Goal: Check status: Check status

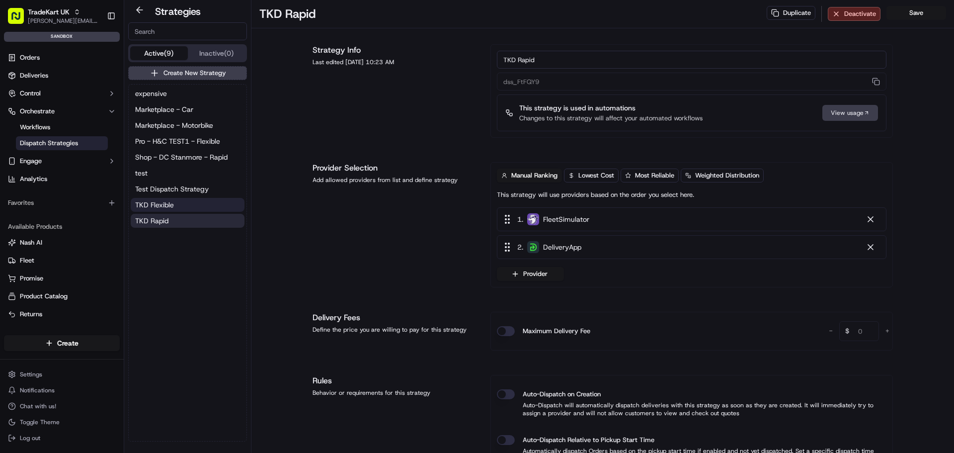
scroll to position [149, 0]
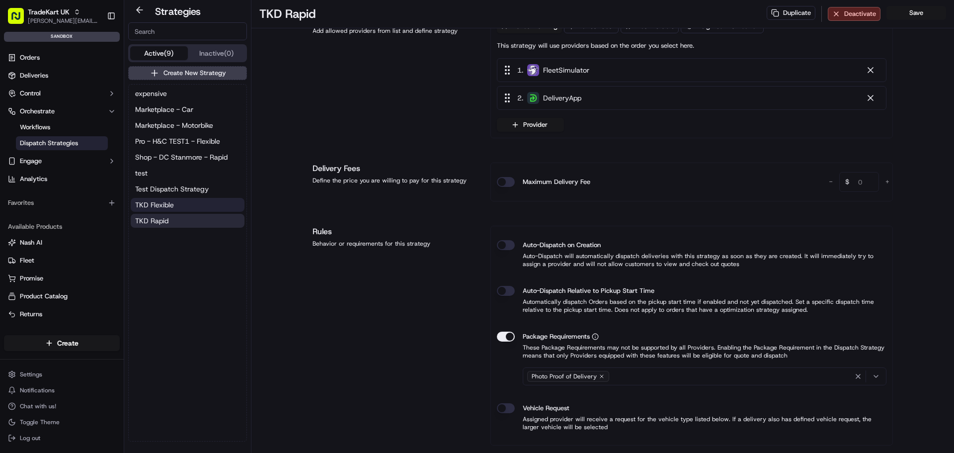
click at [177, 204] on button "TKD Flexible" at bounding box center [188, 205] width 114 height 14
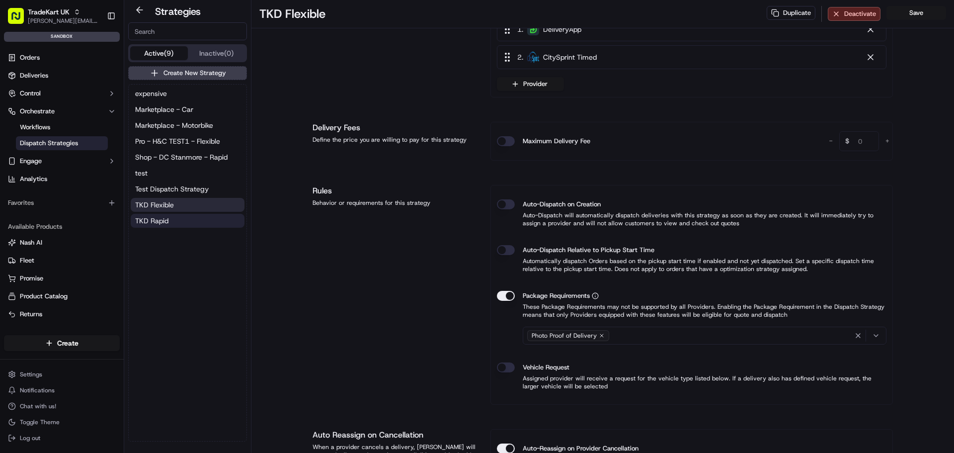
click at [176, 221] on button "TKD Rapid" at bounding box center [188, 221] width 114 height 14
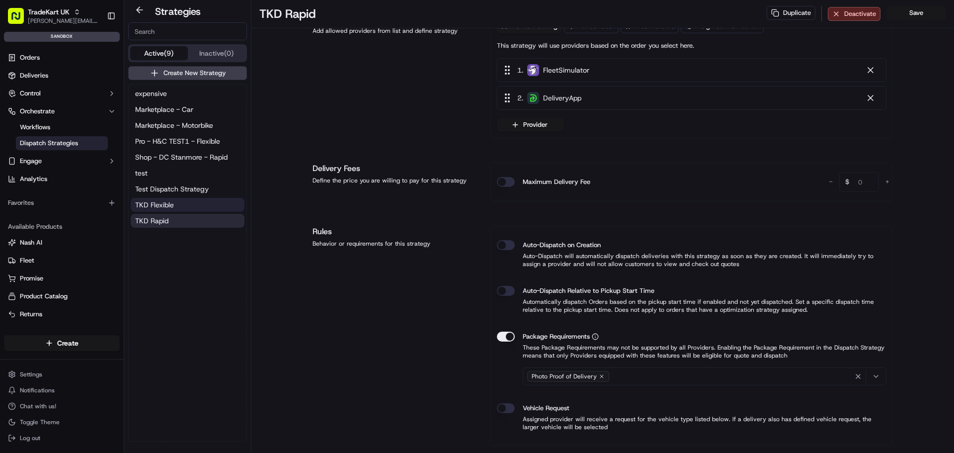
click at [183, 208] on button "TKD Flexible" at bounding box center [188, 205] width 114 height 14
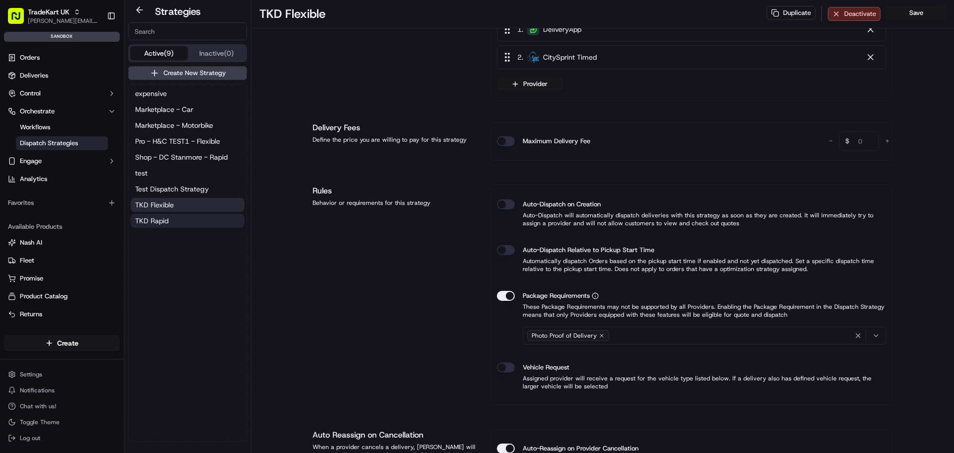
click at [174, 222] on button "TKD Rapid" at bounding box center [188, 221] width 114 height 14
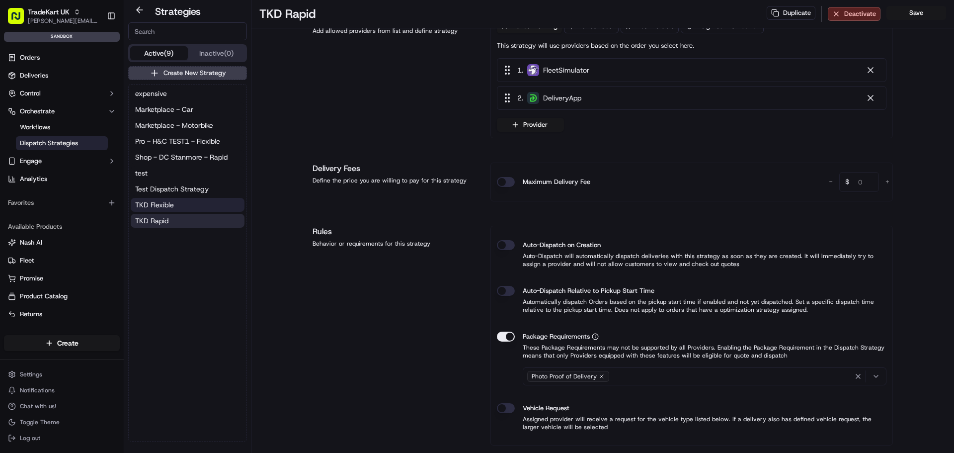
click at [184, 207] on button "TKD Flexible" at bounding box center [188, 205] width 114 height 14
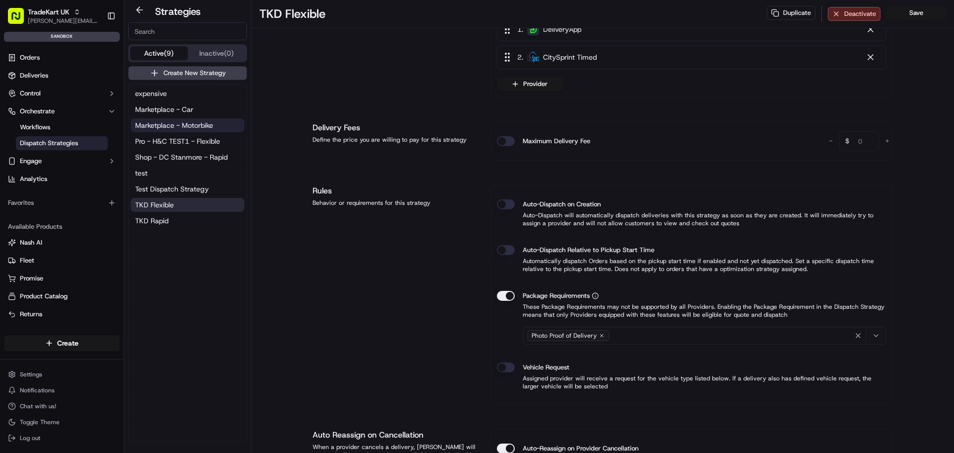
click at [190, 121] on span "Marketplace - Motorbike" at bounding box center [174, 125] width 78 height 10
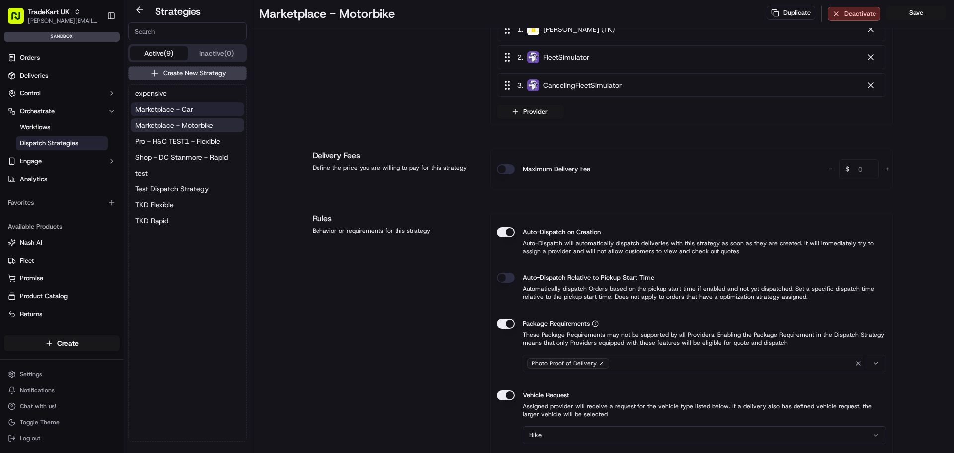
click at [196, 104] on button "Marketplace - Car" at bounding box center [188, 109] width 114 height 14
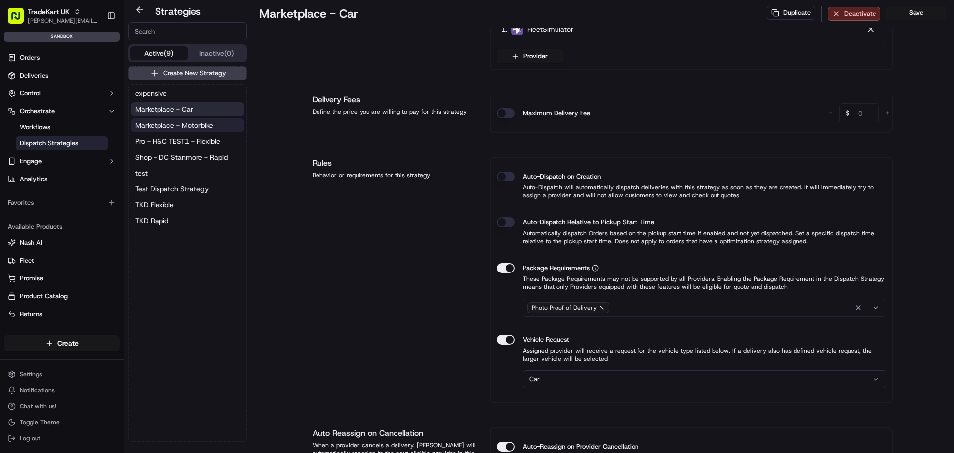
click at [189, 123] on span "Marketplace - Motorbike" at bounding box center [174, 125] width 78 height 10
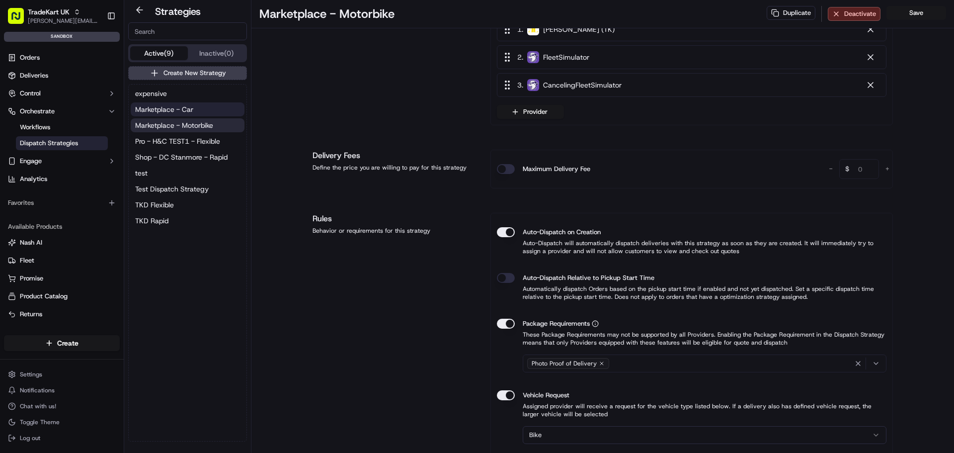
click at [199, 115] on button "Marketplace - Car" at bounding box center [188, 109] width 114 height 14
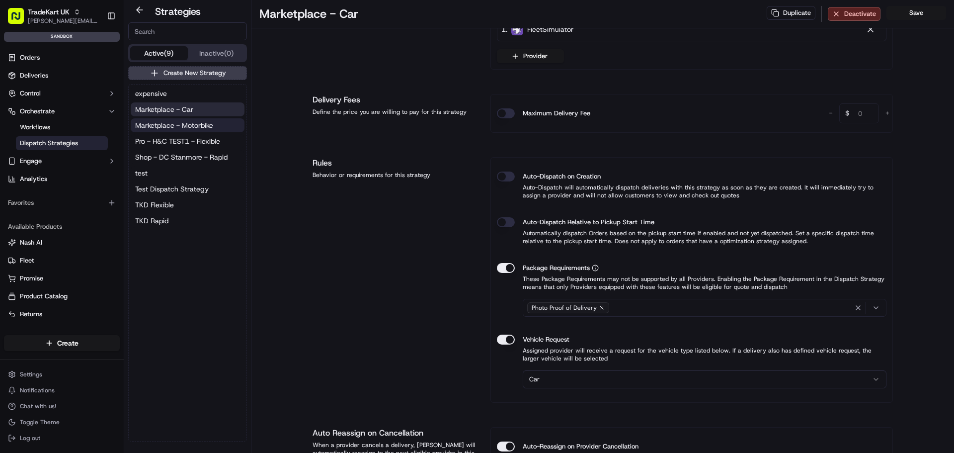
click at [193, 130] on span "Marketplace - Motorbike" at bounding box center [174, 125] width 78 height 10
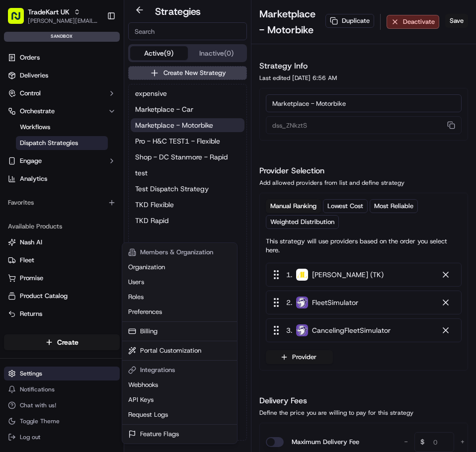
click at [44, 376] on html "TradeKart UK joao.alpuim@hackandcraft.com Toggle Sidebar sandbox Orders Deliver…" at bounding box center [238, 226] width 476 height 452
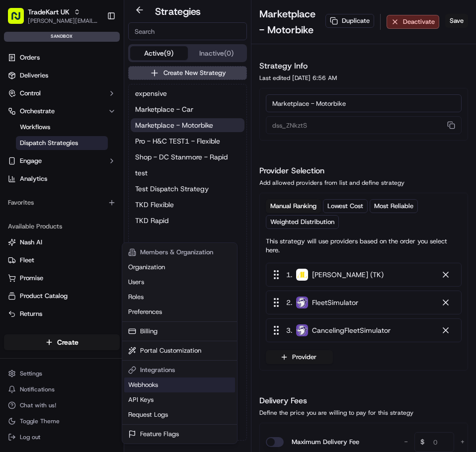
click at [165, 391] on link "Webhooks" at bounding box center [179, 385] width 111 height 15
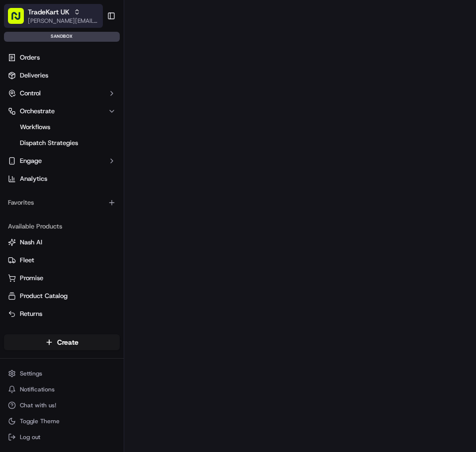
click at [63, 21] on span "[PERSON_NAME][EMAIL_ADDRESS][DOMAIN_NAME]" at bounding box center [63, 21] width 71 height 8
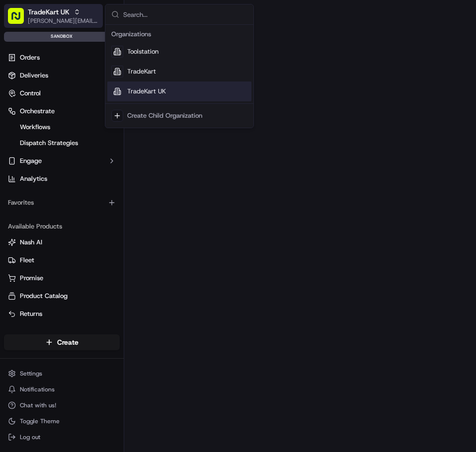
click at [37, 21] on span "[PERSON_NAME][EMAIL_ADDRESS][DOMAIN_NAME]" at bounding box center [63, 21] width 71 height 8
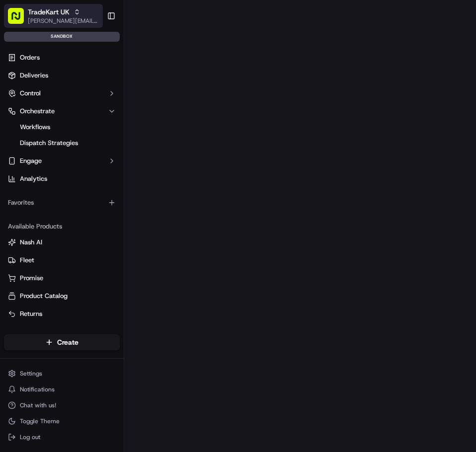
click at [43, 16] on body "TradeKart UK joao.alpuim@hackandcraft.com Toggle Sidebar sandbox Orders Deliver…" at bounding box center [238, 226] width 476 height 452
click at [77, 13] on div "joao.alpuim@hackandcraft.com joao.alpuim@hackandcraft.com" at bounding box center [97, 7] width 173 height 15
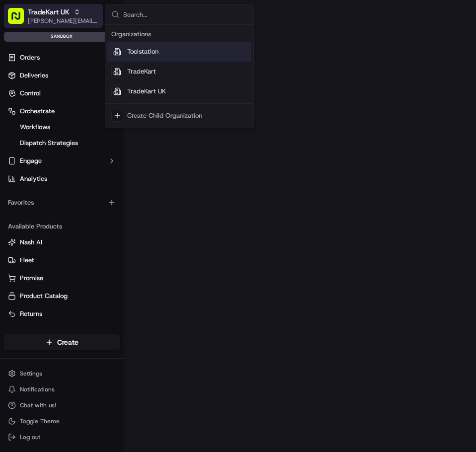
click at [79, 22] on span "[PERSON_NAME][EMAIL_ADDRESS][DOMAIN_NAME]" at bounding box center [63, 21] width 71 height 8
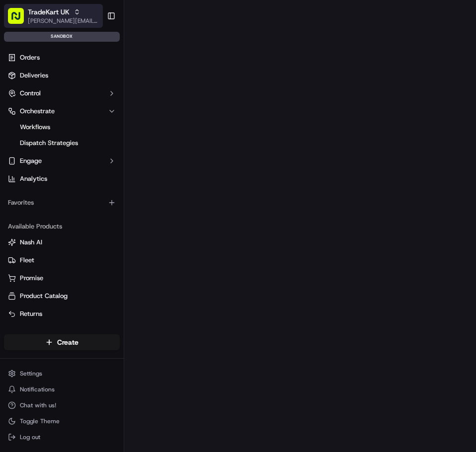
click at [82, 21] on span "[PERSON_NAME][EMAIL_ADDRESS][DOMAIN_NAME]" at bounding box center [63, 21] width 71 height 8
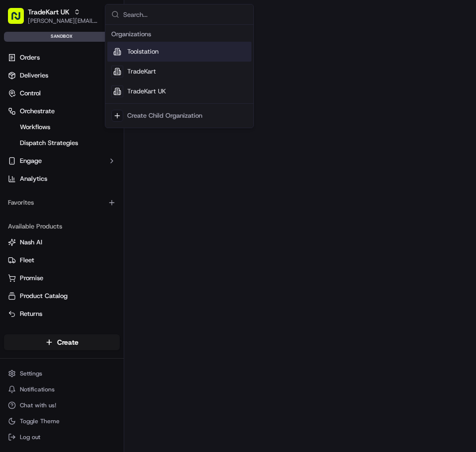
click at [180, 48] on div "Toolstation" at bounding box center [179, 52] width 144 height 20
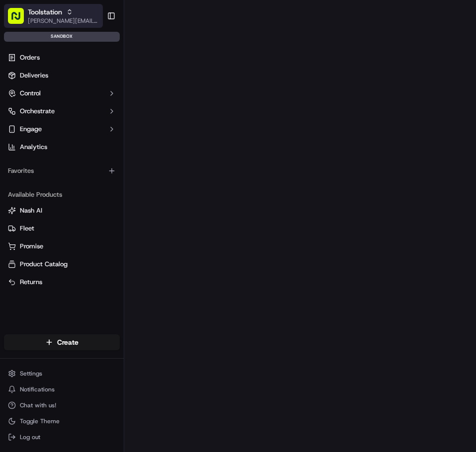
click at [69, 11] on icon "button" at bounding box center [69, 11] width 7 height 7
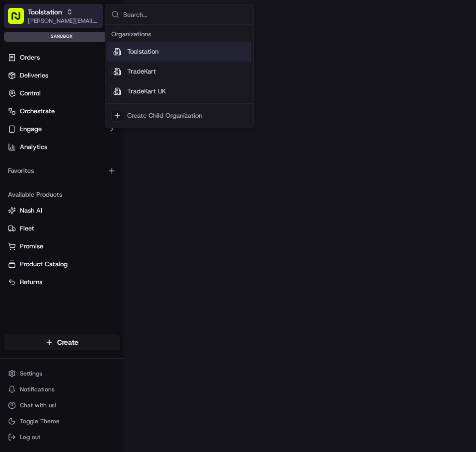
click at [58, 14] on span "Toolstation" at bounding box center [45, 12] width 34 height 10
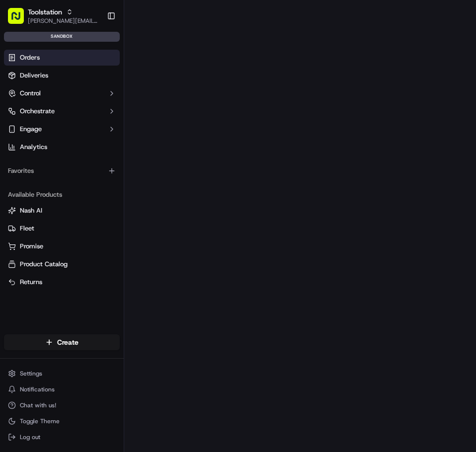
click at [43, 57] on link "Orders" at bounding box center [62, 58] width 116 height 16
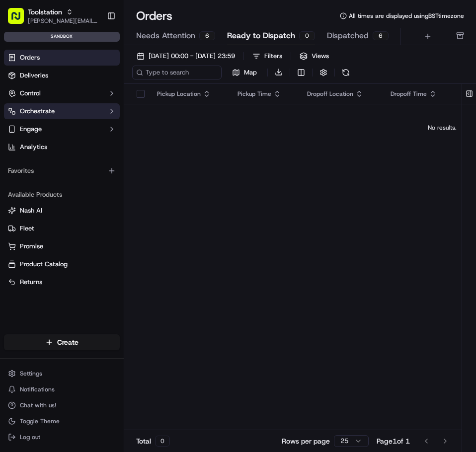
click at [63, 117] on button "Orchestrate" at bounding box center [62, 111] width 116 height 16
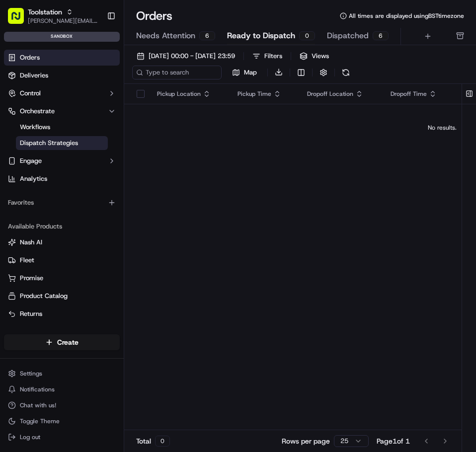
click at [54, 141] on span "Dispatch Strategies" at bounding box center [49, 143] width 58 height 9
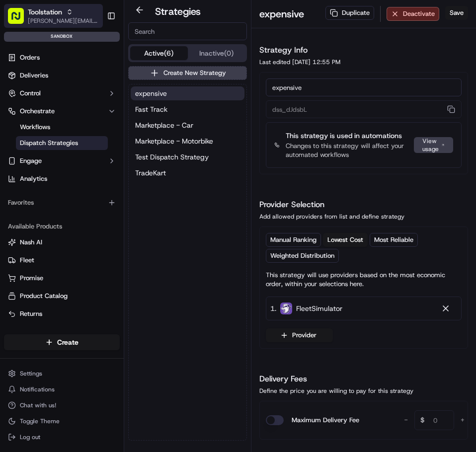
click at [85, 13] on div "Toolstation" at bounding box center [63, 12] width 71 height 10
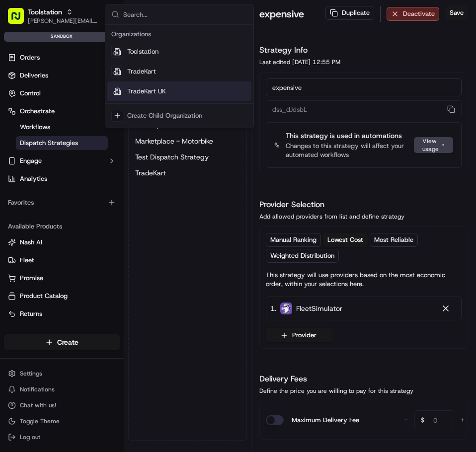
click at [164, 96] on div "TradeKart UK" at bounding box center [179, 92] width 144 height 20
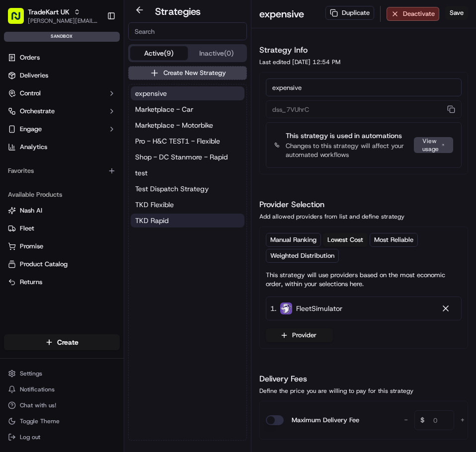
click at [179, 226] on button "TKD Rapid" at bounding box center [188, 221] width 114 height 14
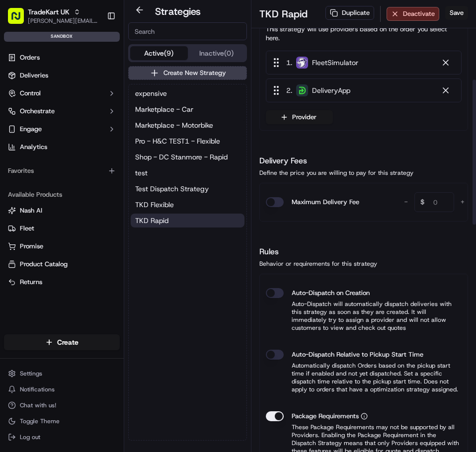
scroll to position [249, 0]
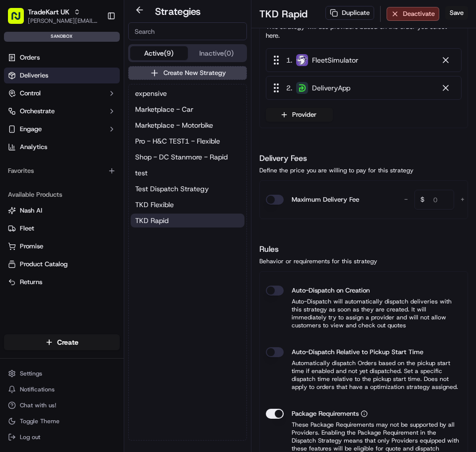
click at [57, 78] on link "Deliveries" at bounding box center [62, 76] width 116 height 16
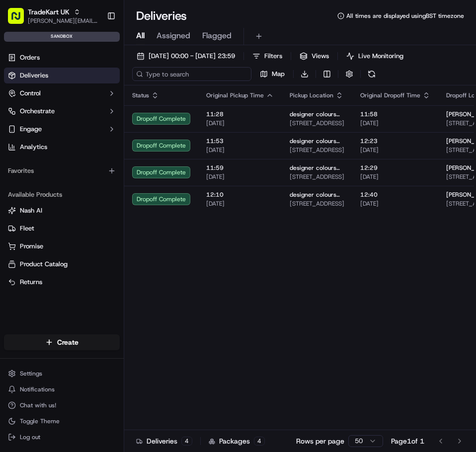
click at [189, 75] on input at bounding box center [191, 74] width 119 height 14
paste input "tsk_AovF8P6bPA5YXJsDu9ynMG"
type input "tsk_AovF8P6bPA5YXJsDu9ynMG"
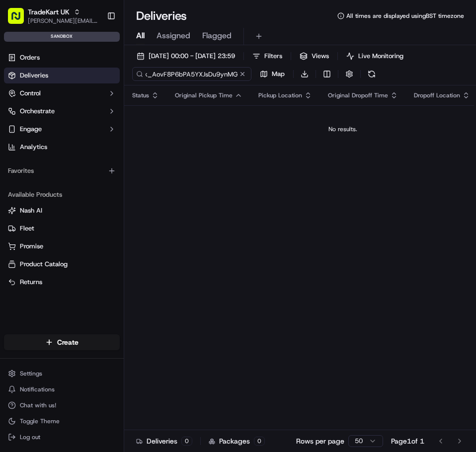
click at [202, 78] on input "tsk_AovF8P6bPA5YXJsDu9ynMG" at bounding box center [191, 74] width 119 height 14
click at [203, 78] on input "tsk_AovF8P6bPA5YXJsDu9ynMG" at bounding box center [191, 74] width 119 height 14
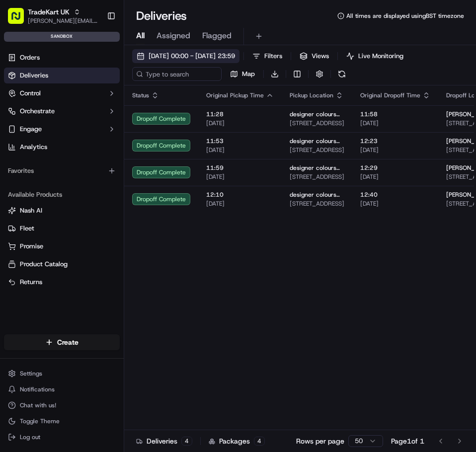
click at [235, 52] on span "18/09/2025 00:00 - 18/09/2025 23:59" at bounding box center [192, 56] width 86 height 9
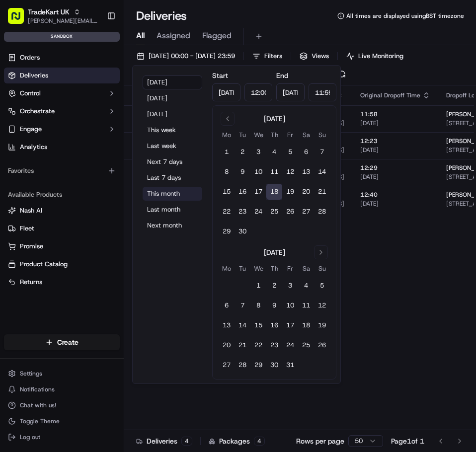
click at [178, 191] on button "This month" at bounding box center [173, 194] width 60 height 14
type input "Sep 1, 2025"
type input "Sep 30, 2025"
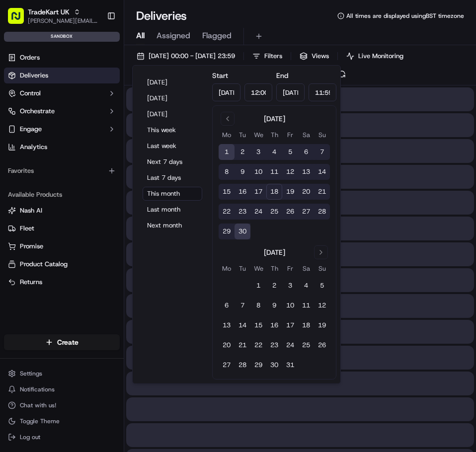
click at [317, 29] on div "All Assigned Flagged" at bounding box center [300, 36] width 352 height 17
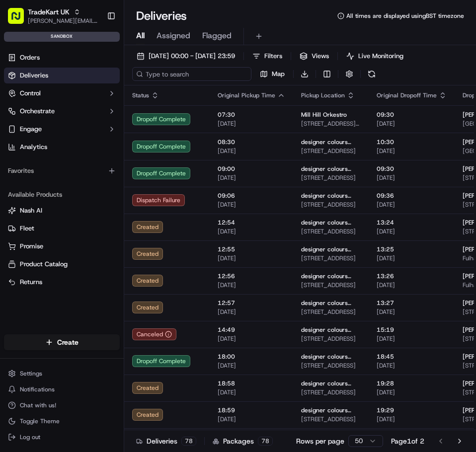
click at [162, 75] on input at bounding box center [191, 74] width 119 height 14
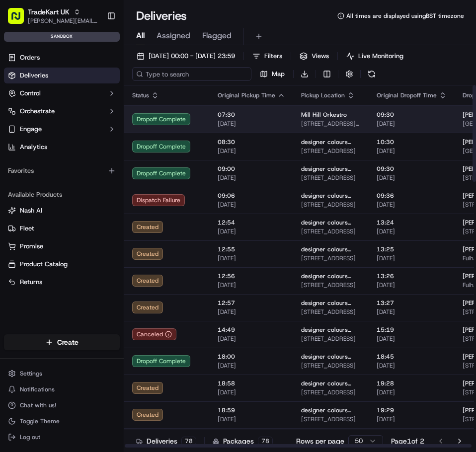
paste input "tsk_AovF8P6bPA5YXJsDu9ynMG"
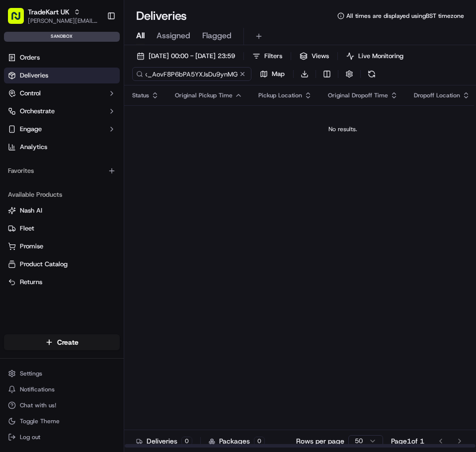
click at [222, 69] on input "tsk_AovF8P6bPA5YXJsDu9ynMG" at bounding box center [191, 74] width 119 height 14
drag, startPoint x: 203, startPoint y: 68, endPoint x: 121, endPoint y: 65, distance: 82.1
click at [120, 65] on div "TradeKart UK joao.alpuim@hackandcraft.com Toggle Sidebar sandbox Orders Deliver…" at bounding box center [238, 226] width 476 height 452
click at [245, 80] on input "tsk_AovF8P6bPA5YXJsDu9ynMG" at bounding box center [191, 74] width 119 height 14
click at [203, 74] on input "tsk_AovF8P6bPA5YXJsDu9ynMG" at bounding box center [191, 74] width 119 height 14
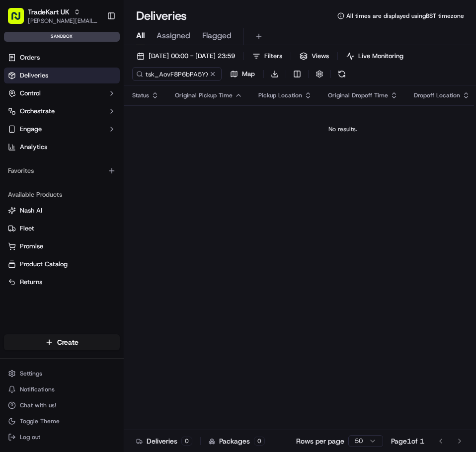
click at [181, 65] on div "01/09/2025 00:00 - 30/09/2025 23:59 Filters Views Live Monitoring tsk_AovF8P6bP…" at bounding box center [300, 67] width 352 height 36
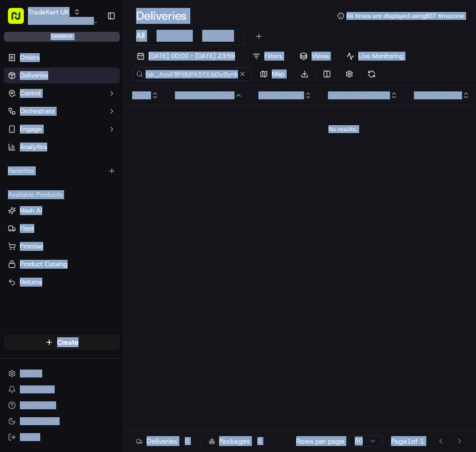
click at [173, 75] on input "tsk_AovF8P6bPA5YXJsDu9ynMG" at bounding box center [191, 74] width 119 height 14
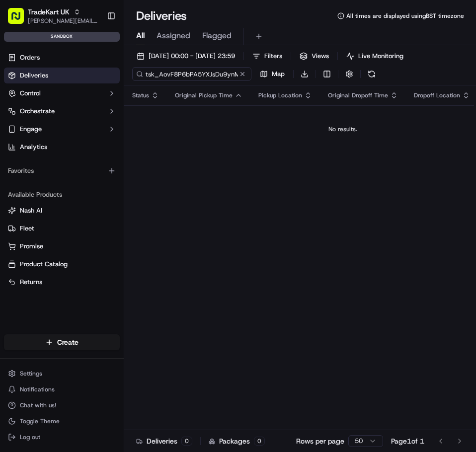
click at [173, 75] on input "tsk_AovF8P6bPA5YXJsDu9ynMG" at bounding box center [191, 74] width 119 height 14
paste input "SAZSVikDDN5JoE2UimoSc5"
type input "tsk_SAZSVikDDN5JoE2UimoSc5"
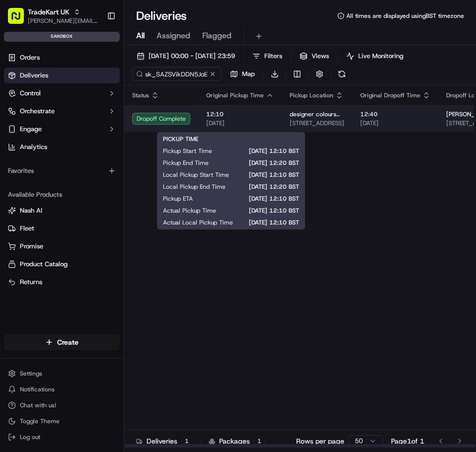
click at [256, 124] on span "[DATE]" at bounding box center [240, 123] width 68 height 8
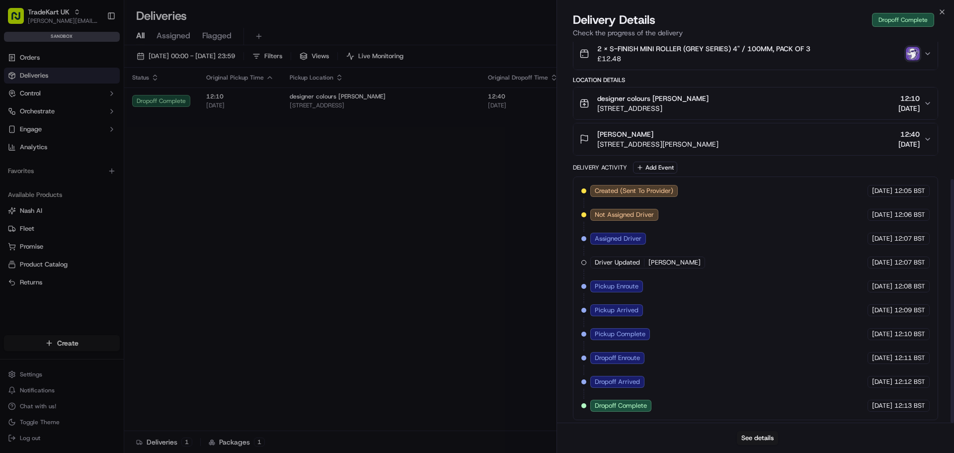
scroll to position [215, 0]
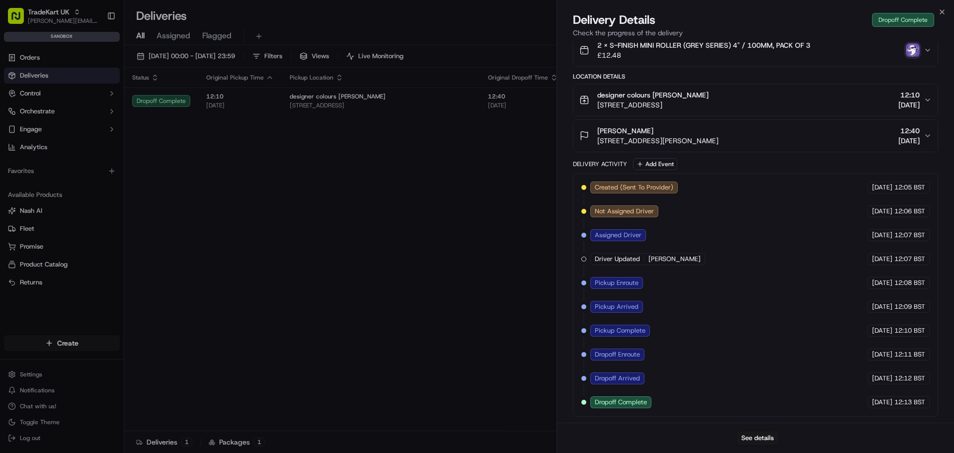
click at [476, 430] on div "See details" at bounding box center [755, 437] width 397 height 30
click at [476, 442] on button "See details" at bounding box center [757, 438] width 41 height 14
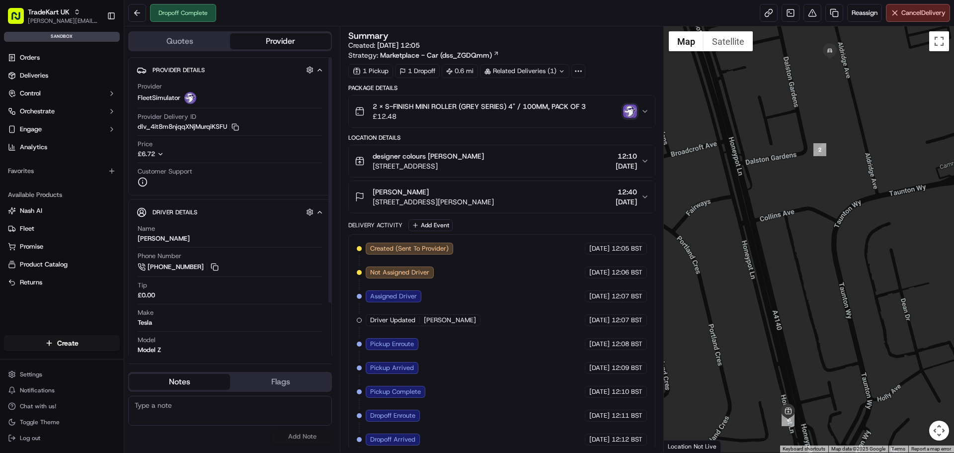
click at [163, 156] on icon "button" at bounding box center [160, 154] width 7 height 7
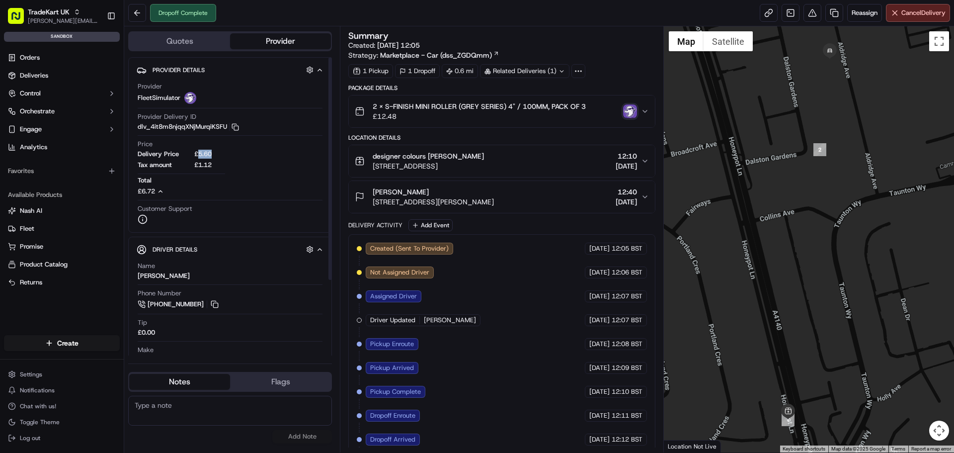
drag, startPoint x: 196, startPoint y: 153, endPoint x: 212, endPoint y: 155, distance: 16.5
click at [212, 155] on span "£5.60" at bounding box center [209, 154] width 31 height 9
click at [202, 160] on div "Delivery Price £5.60 Tax amount £1.12" at bounding box center [181, 163] width 87 height 26
drag, startPoint x: 195, startPoint y: 166, endPoint x: 213, endPoint y: 163, distance: 18.1
click at [213, 163] on span "£1.12" at bounding box center [209, 165] width 31 height 9
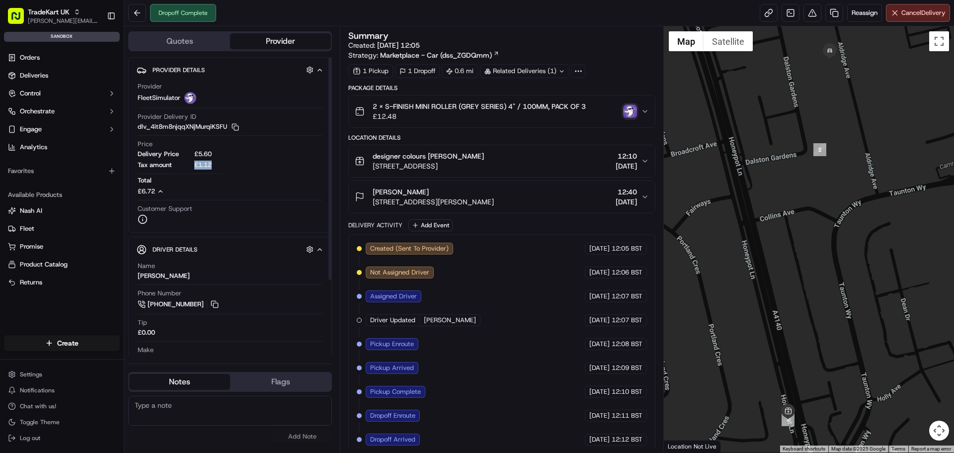
click at [213, 163] on span "£1.12" at bounding box center [209, 165] width 31 height 9
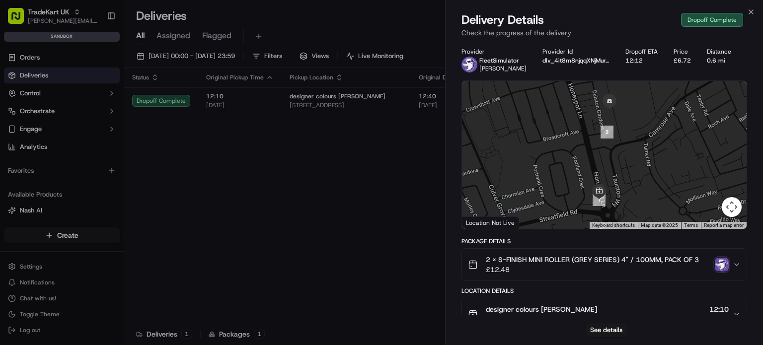
scroll to position [212, 0]
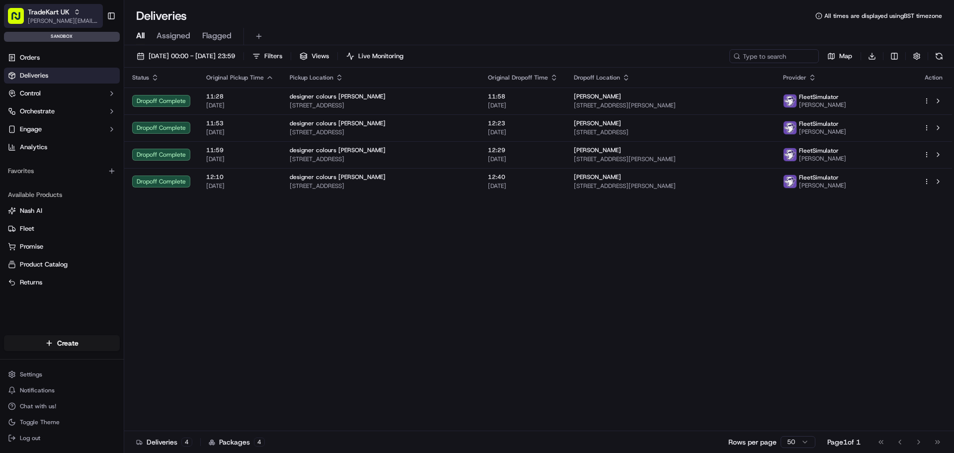
click at [82, 13] on div "TradeKart UK" at bounding box center [63, 12] width 71 height 10
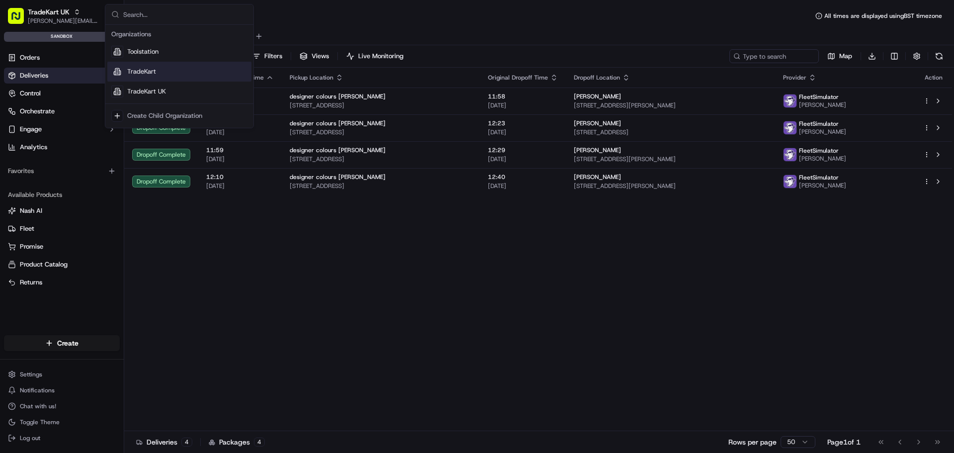
click at [163, 75] on div "TradeKart" at bounding box center [179, 72] width 144 height 20
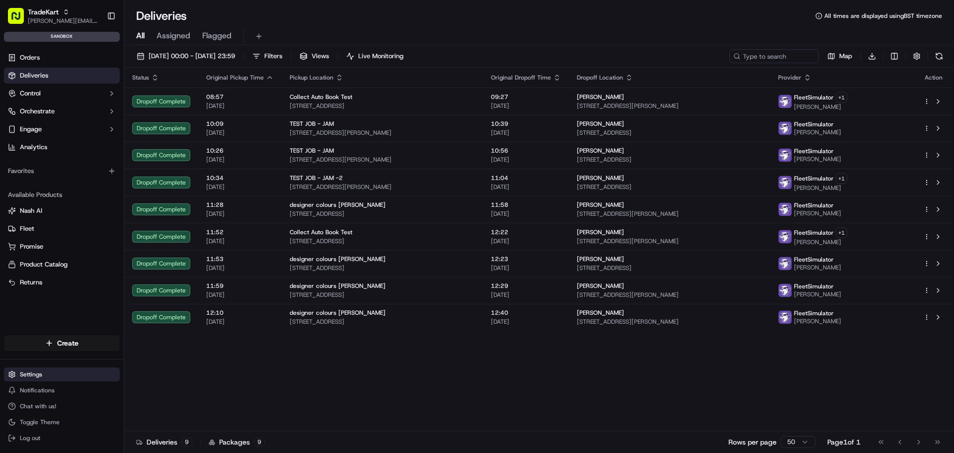
click at [34, 377] on html "TradeKart [EMAIL_ADDRESS][DOMAIN_NAME] Toggle Sidebar sandbox Orders Deliveries…" at bounding box center [477, 226] width 954 height 453
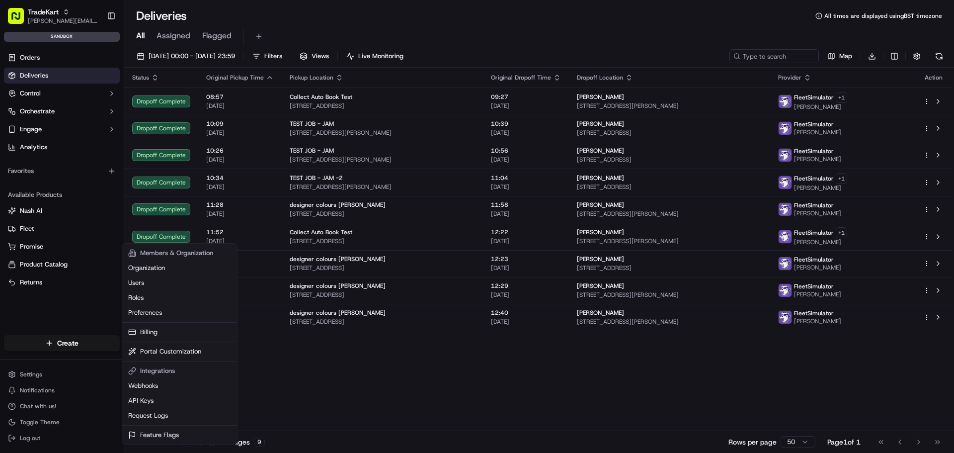
click at [84, 94] on html "TradeKart [EMAIL_ADDRESS][DOMAIN_NAME] Toggle Sidebar sandbox Orders Deliveries…" at bounding box center [477, 226] width 954 height 453
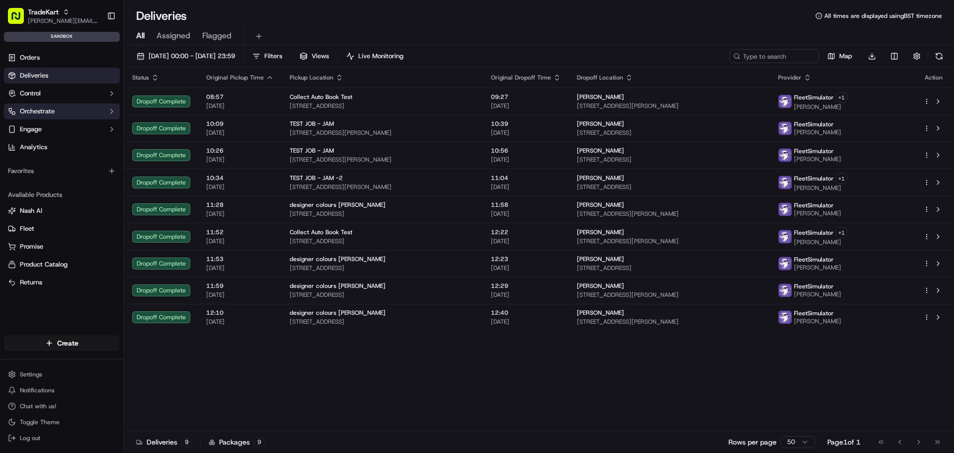
click at [71, 108] on button "Orchestrate" at bounding box center [62, 111] width 116 height 16
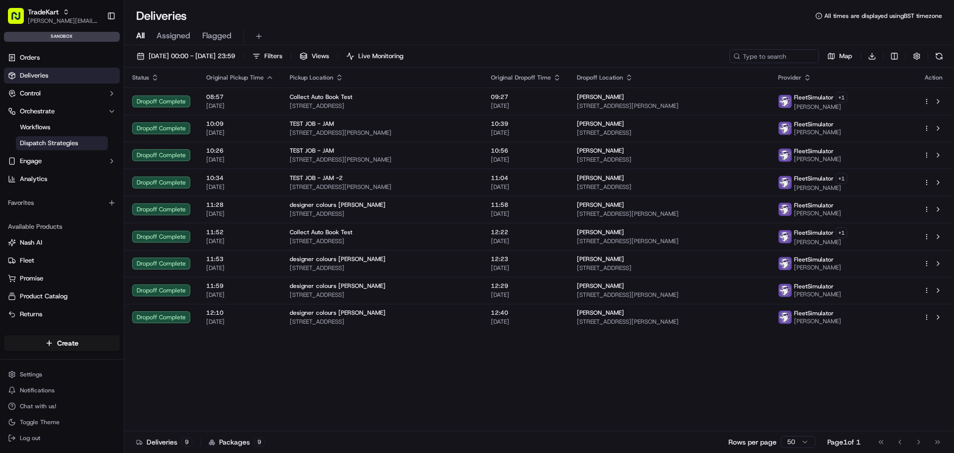
click at [62, 145] on span "Dispatch Strategies" at bounding box center [49, 143] width 58 height 9
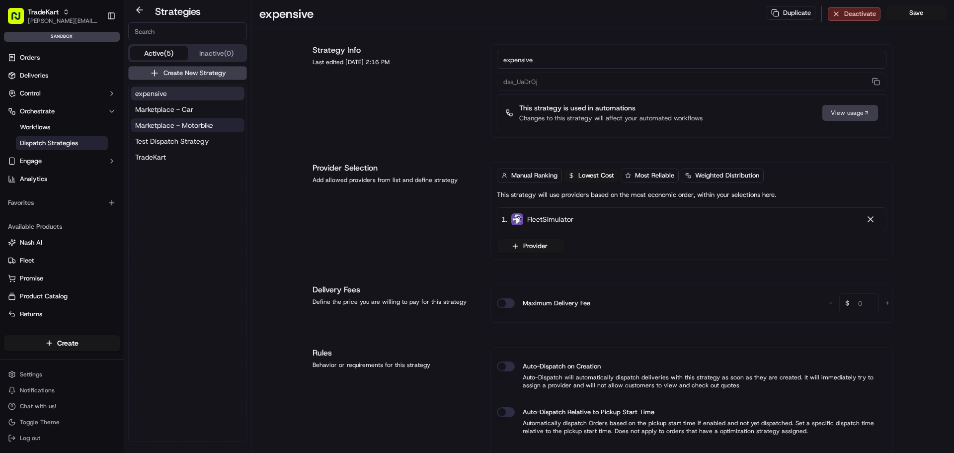
click at [197, 124] on span "Marketplace - Motorbike" at bounding box center [174, 125] width 78 height 10
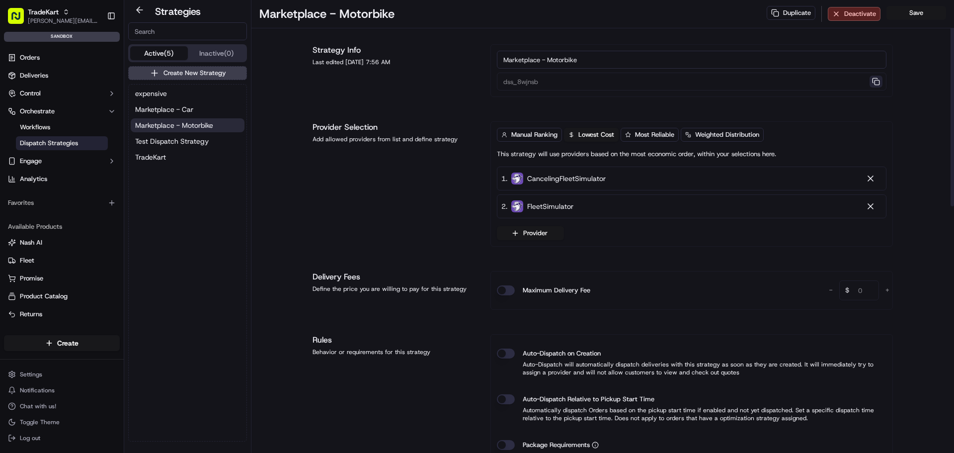
click at [872, 83] on button "button" at bounding box center [876, 82] width 13 height 12
